Goal: Task Accomplishment & Management: Manage account settings

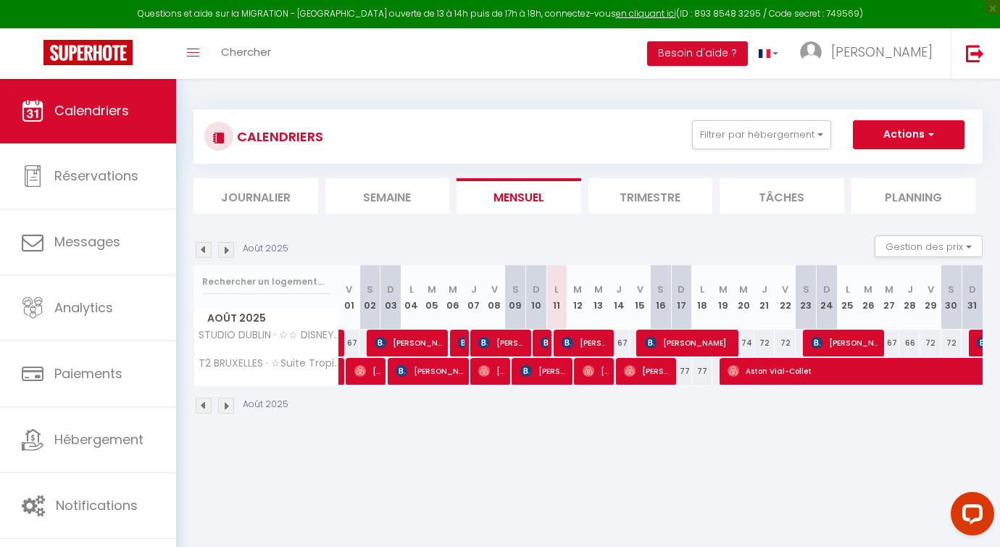
click at [590, 374] on img at bounding box center [589, 371] width 12 height 12
select select "OK"
select select "0"
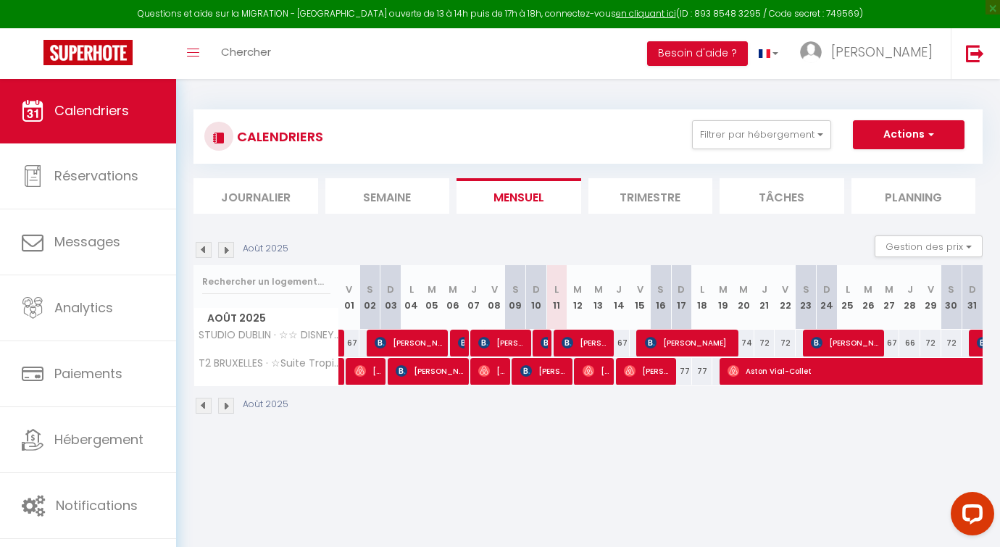
select select "1"
select select
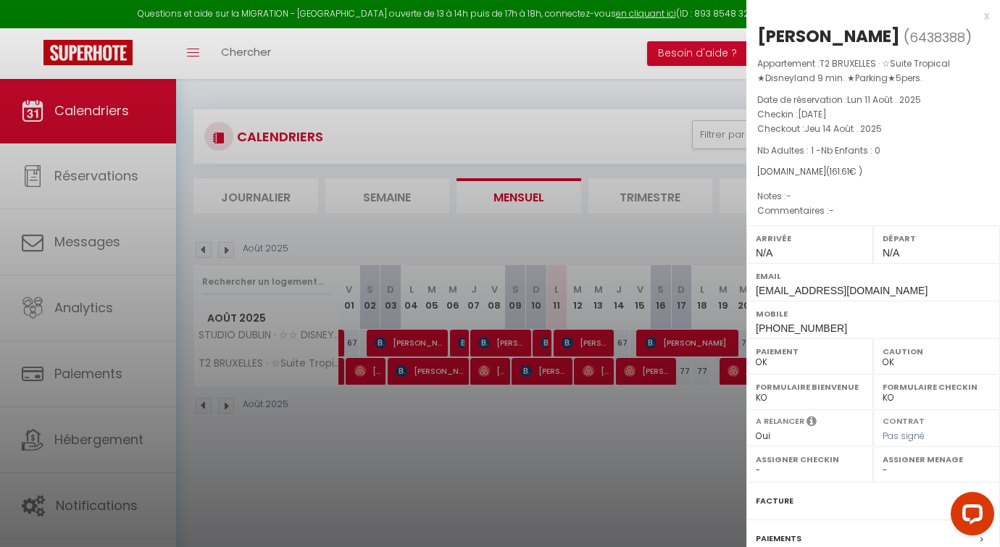
click at [590, 374] on div at bounding box center [500, 273] width 1000 height 547
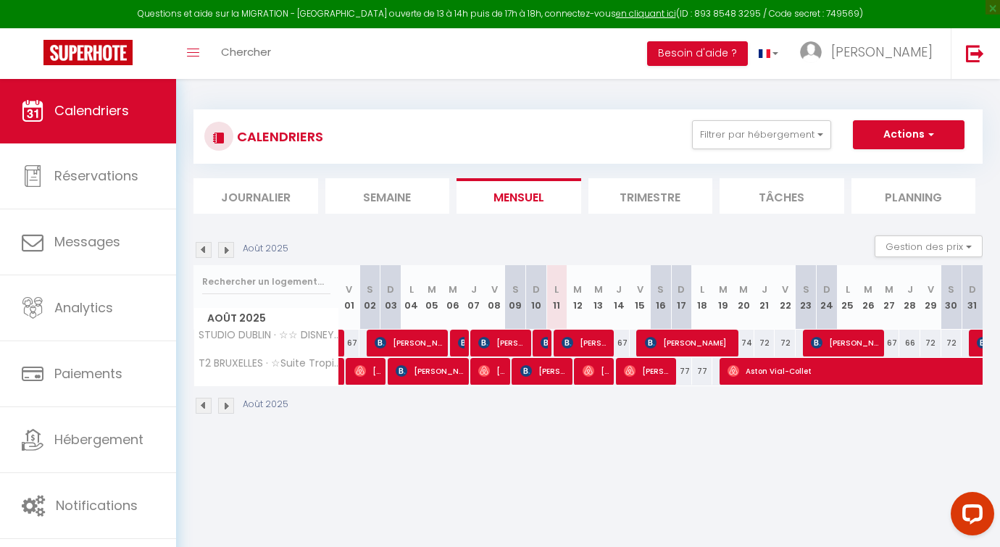
click at [596, 374] on span "[PERSON_NAME]" at bounding box center [597, 371] width 28 height 28
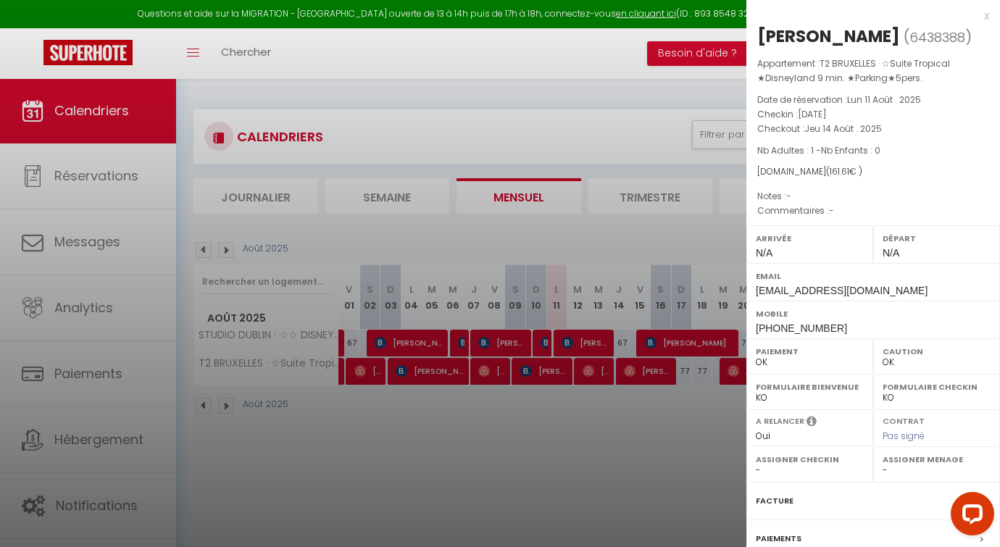
click at [596, 374] on div at bounding box center [500, 273] width 1000 height 547
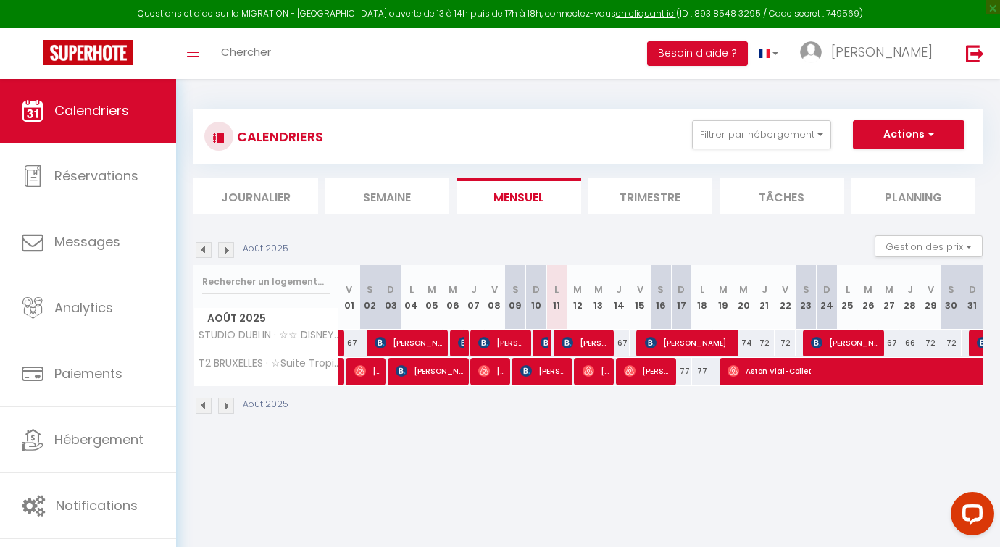
click at [628, 371] on img at bounding box center [630, 371] width 12 height 12
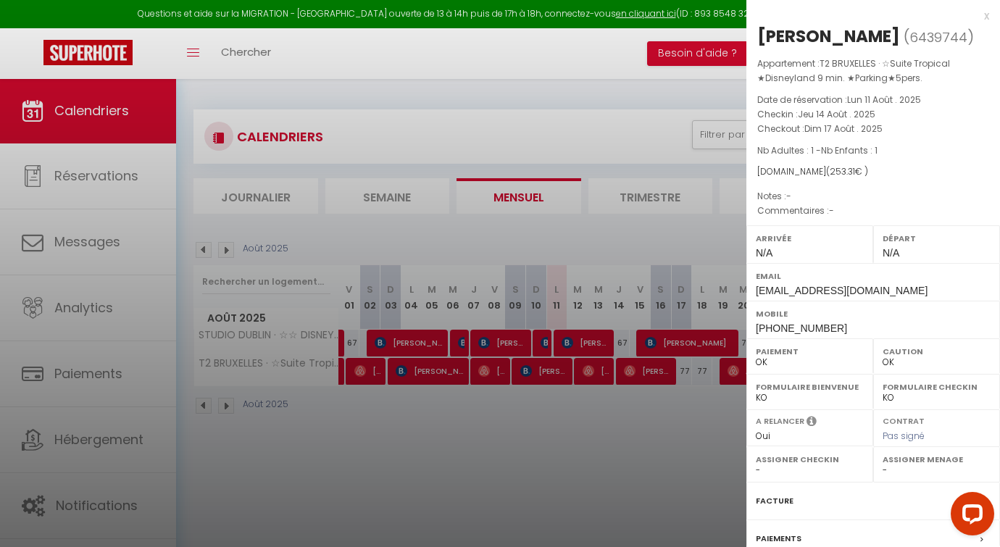
click at [629, 370] on div at bounding box center [500, 273] width 1000 height 547
